Goal: Information Seeking & Learning: Learn about a topic

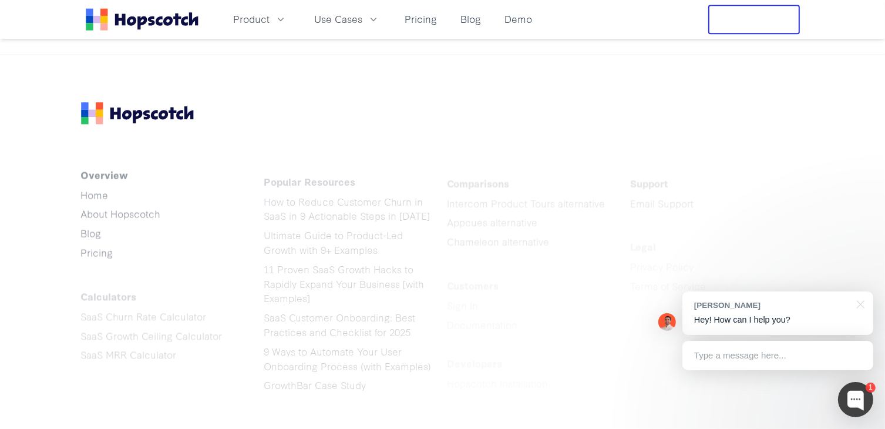
scroll to position [3229, 0]
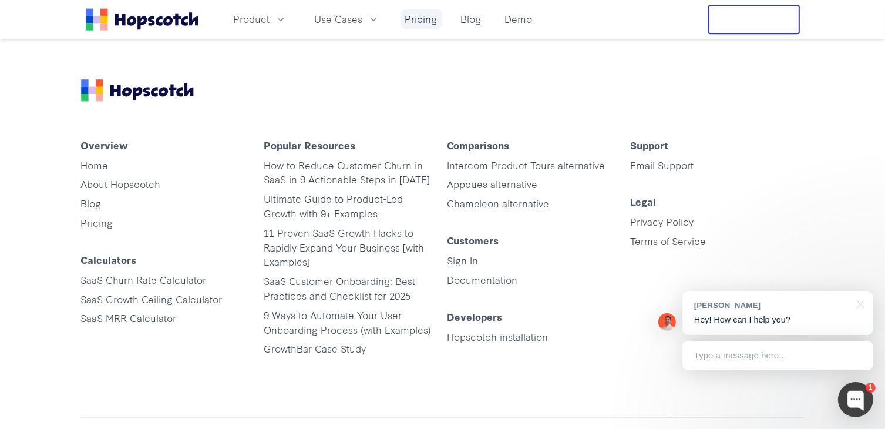
click at [413, 20] on link "Pricing" at bounding box center [421, 18] width 42 height 19
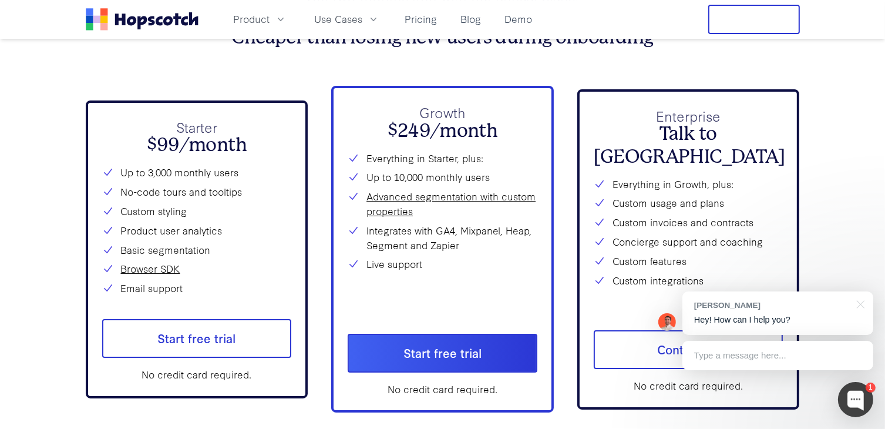
scroll to position [4206, 0]
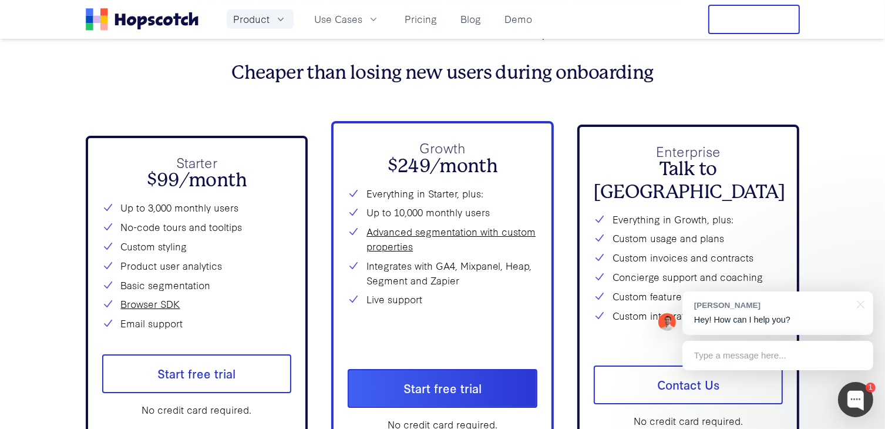
click at [283, 16] on icon "button" at bounding box center [281, 20] width 12 height 12
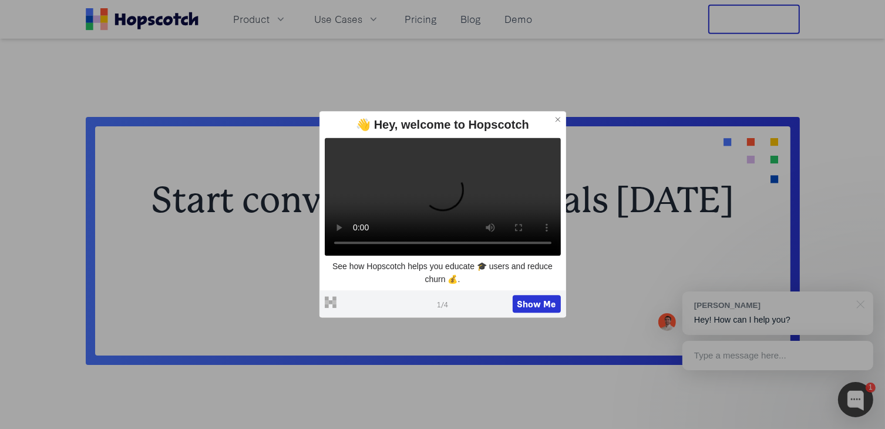
scroll to position [881, 0]
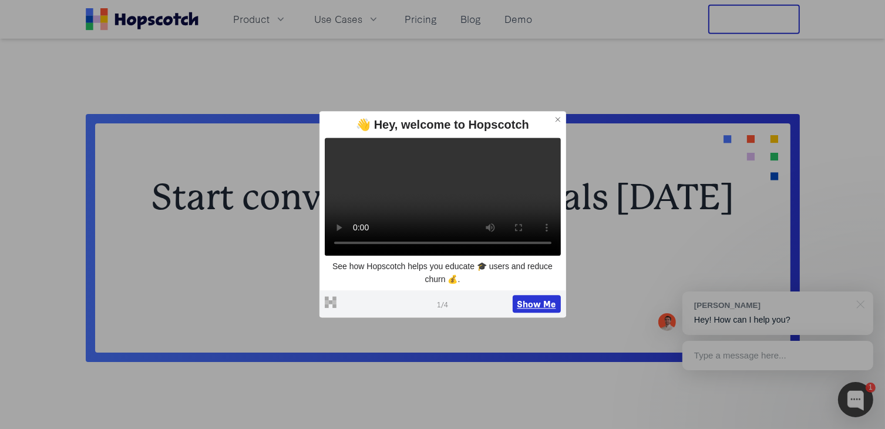
click at [532, 308] on button "Show Me" at bounding box center [537, 304] width 48 height 18
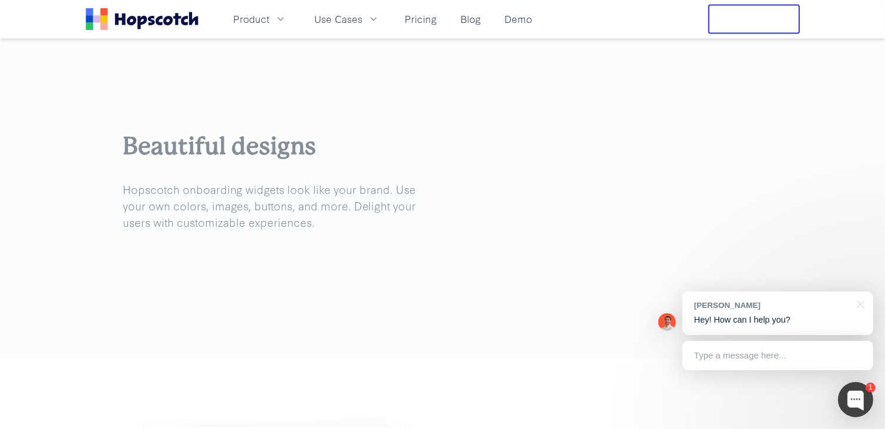
scroll to position [1839, 0]
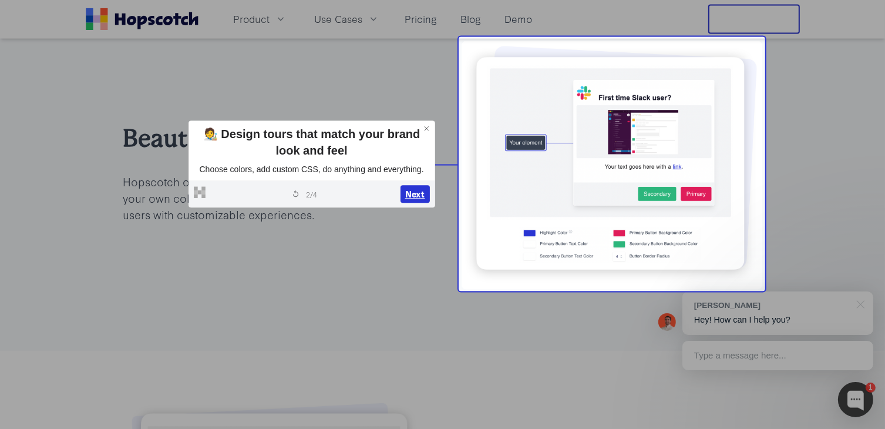
click at [418, 190] on button "Next" at bounding box center [414, 195] width 29 height 18
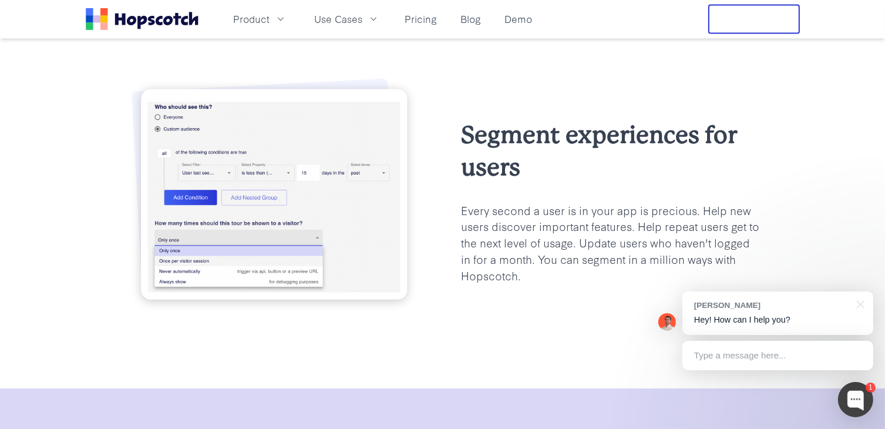
scroll to position [2180, 0]
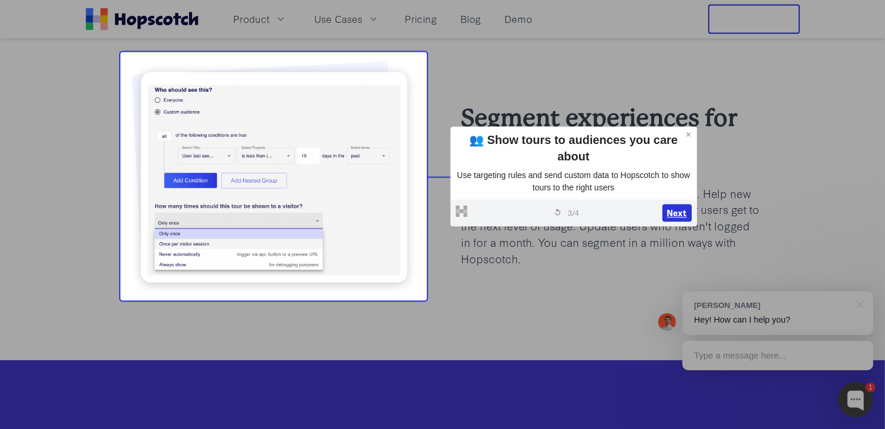
click at [670, 217] on button "Next" at bounding box center [676, 213] width 29 height 18
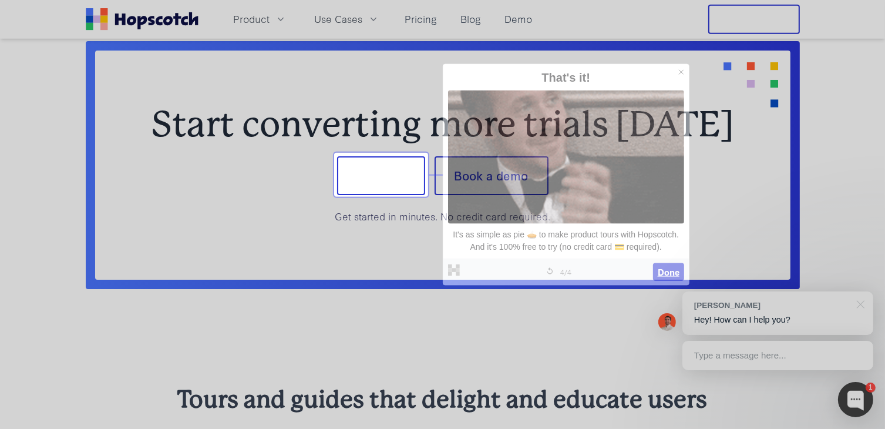
scroll to position [952, 0]
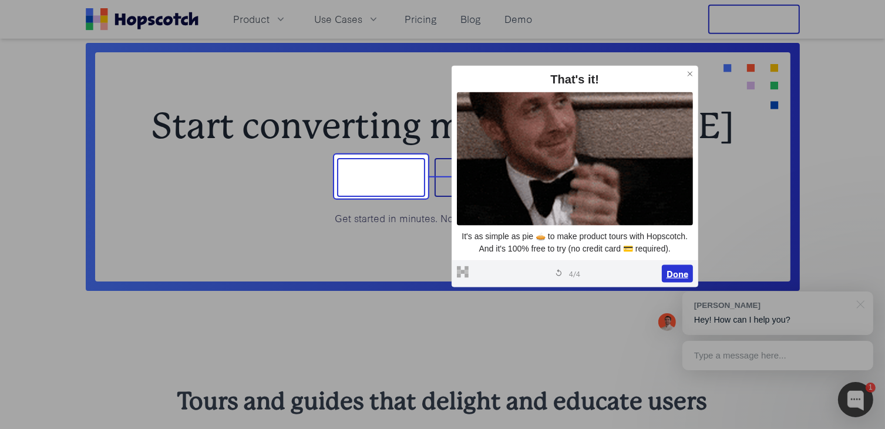
click at [676, 275] on button "Done" at bounding box center [677, 274] width 31 height 18
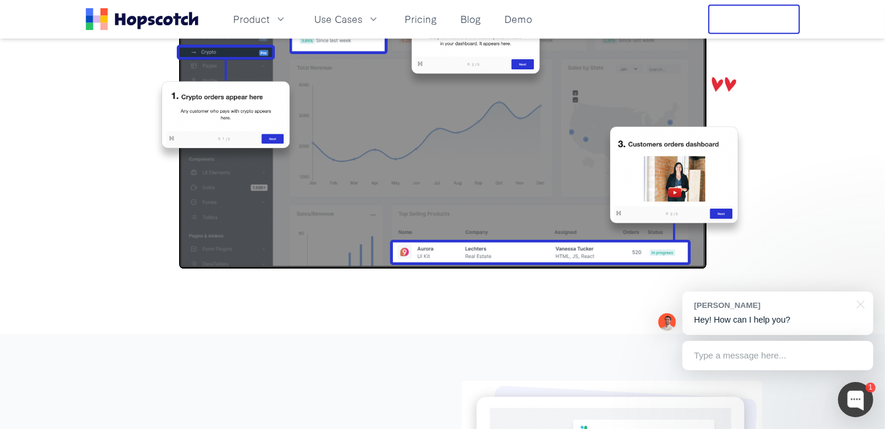
scroll to position [1421, 0]
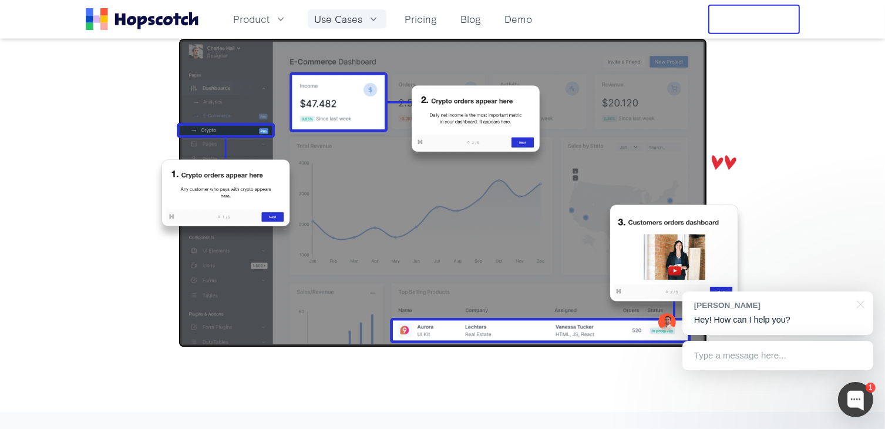
click at [372, 16] on icon "button" at bounding box center [374, 20] width 12 height 12
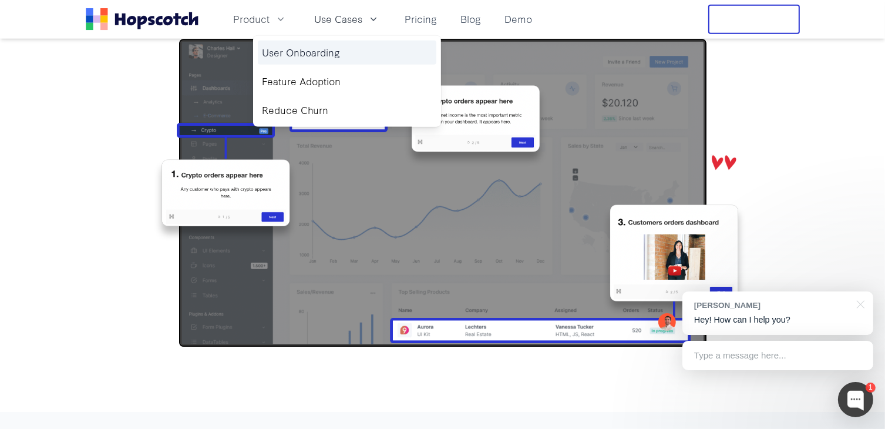
click at [315, 53] on link "User Onboarding" at bounding box center [347, 53] width 178 height 24
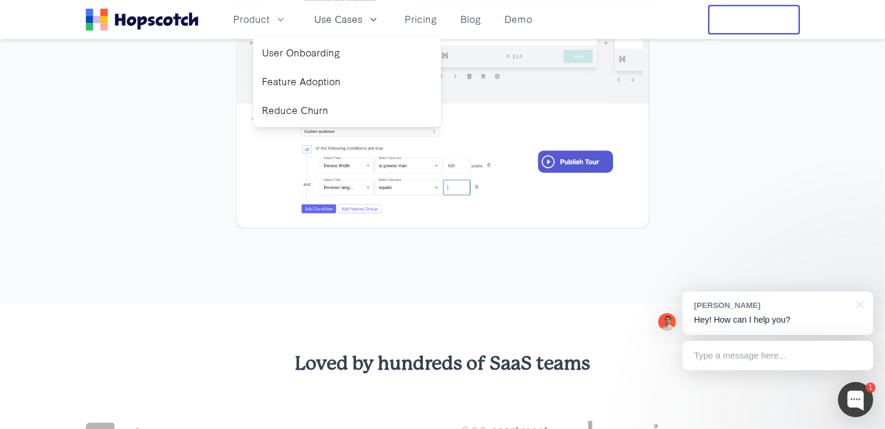
scroll to position [2290, 0]
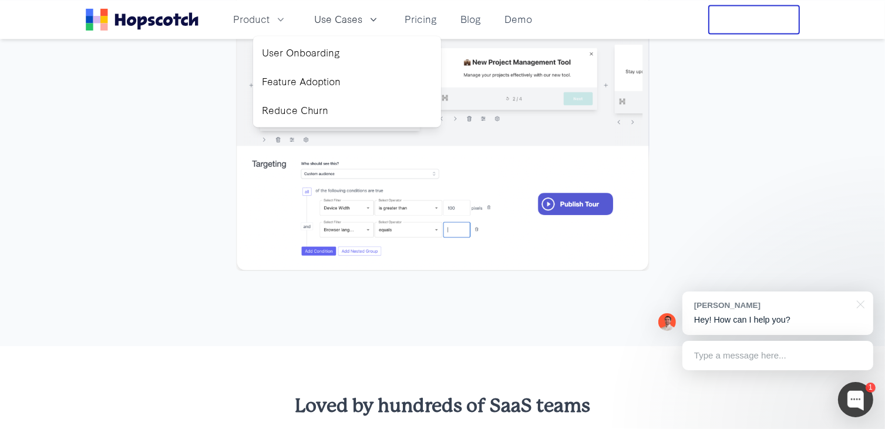
click at [178, 257] on div "How it works Sign up for free (no credit card required), drop one line of code,…" at bounding box center [442, 81] width 885 height 530
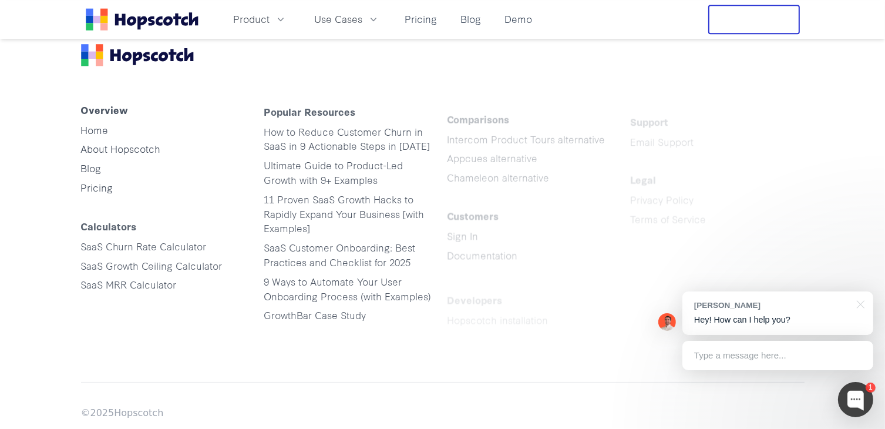
scroll to position [3302, 0]
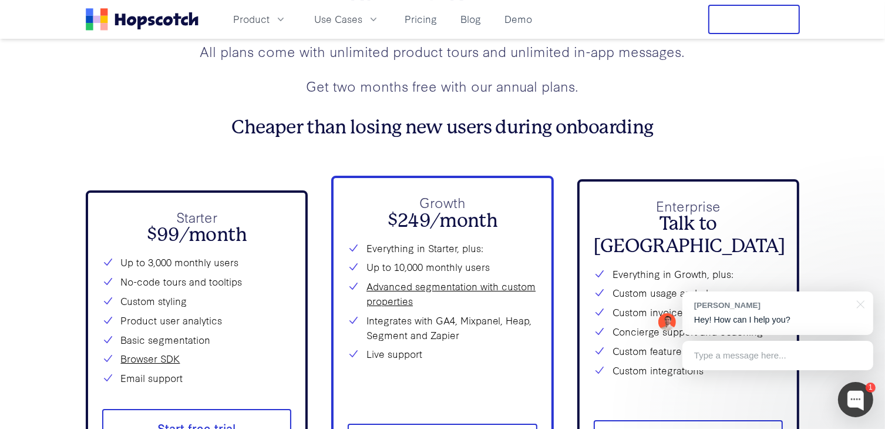
scroll to position [4030, 0]
